Goal: Navigation & Orientation: Find specific page/section

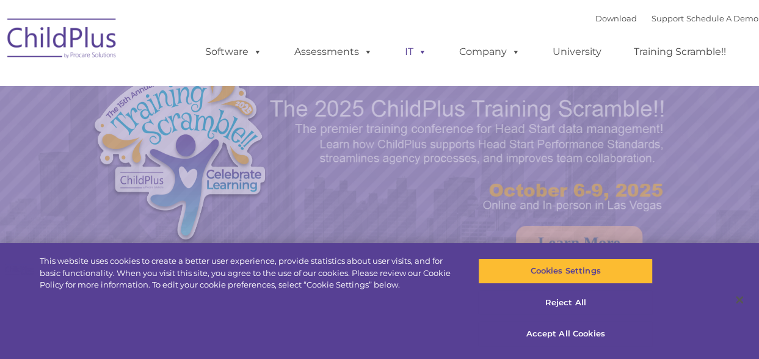
select select "MEDIUM"
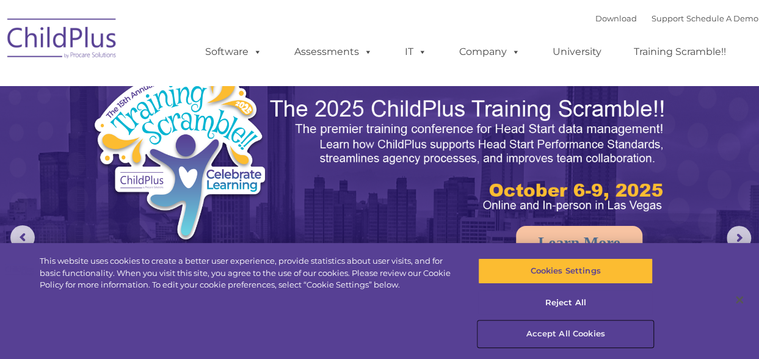
click at [564, 332] on button "Accept All Cookies" at bounding box center [565, 334] width 175 height 26
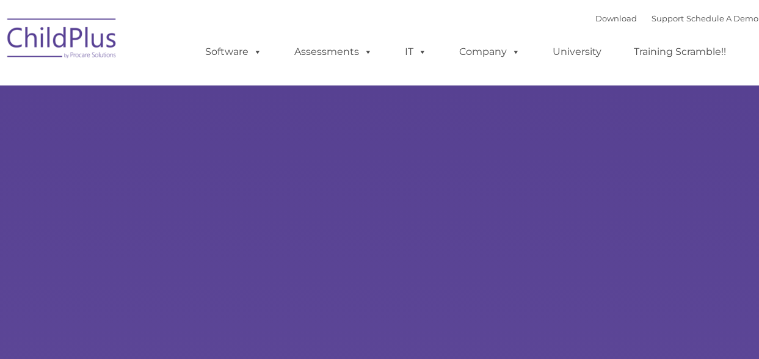
type input ""
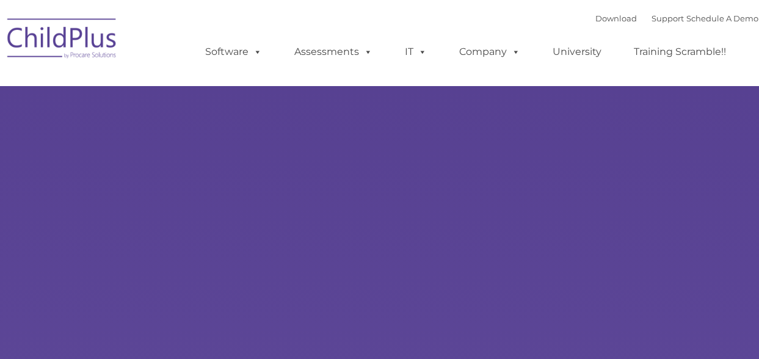
select select "MEDIUM"
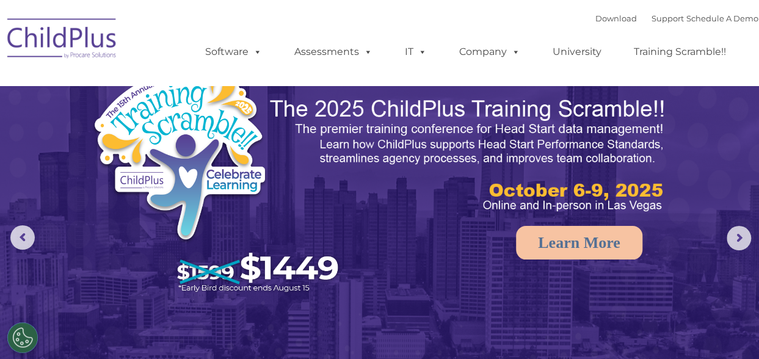
click at [82, 40] on img at bounding box center [62, 40] width 122 height 61
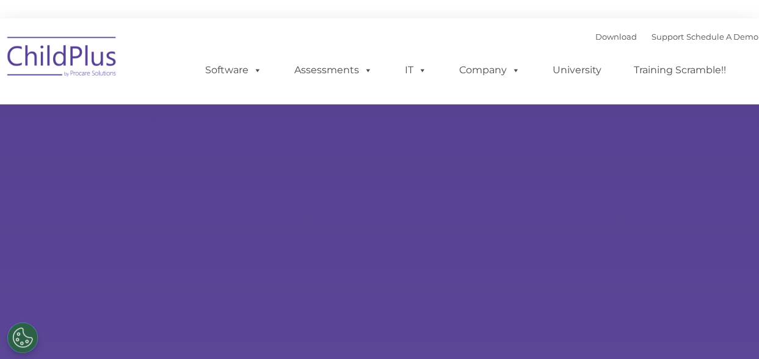
select select "MEDIUM"
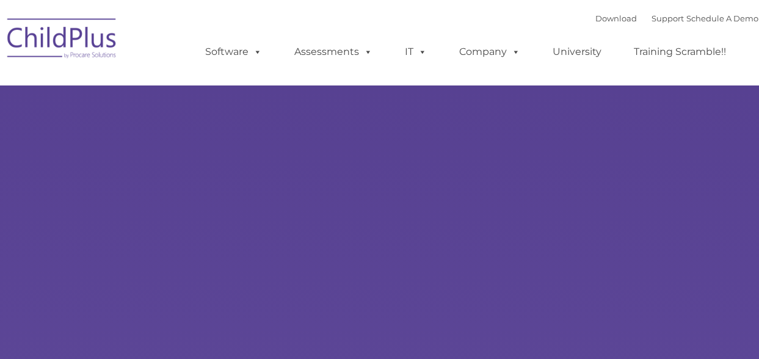
type input ""
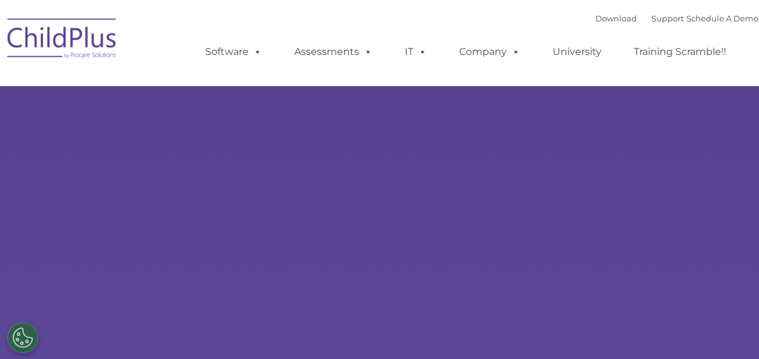
select select "MEDIUM"
